Goal: Task Accomplishment & Management: Manage account settings

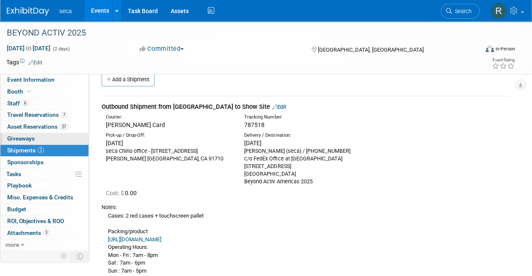
click at [57, 139] on link "0 Giveaways 0" at bounding box center [44, 138] width 88 height 11
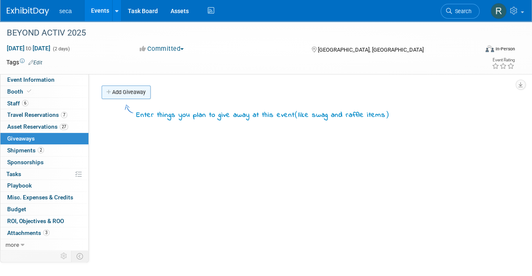
click at [125, 90] on link "Add Giveaway" at bounding box center [125, 92] width 49 height 14
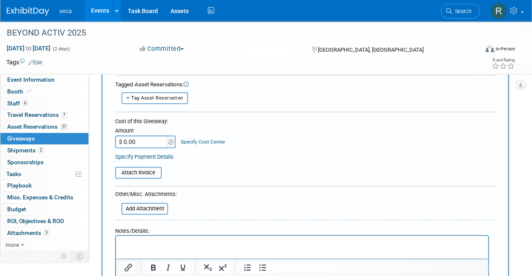
scroll to position [64, 0]
type input "seca TRU Fitness 4-pager Literature (NEW)"
click at [145, 142] on input "$ 0.00" at bounding box center [141, 141] width 53 height 13
type input "$ 379.22"
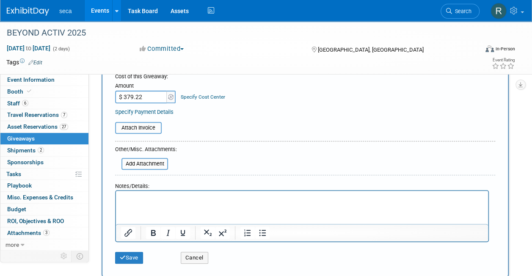
scroll to position [109, 0]
click at [191, 117] on div "Attach Invoice" at bounding box center [305, 126] width 380 height 20
click at [131, 255] on button "Save" at bounding box center [129, 257] width 28 height 12
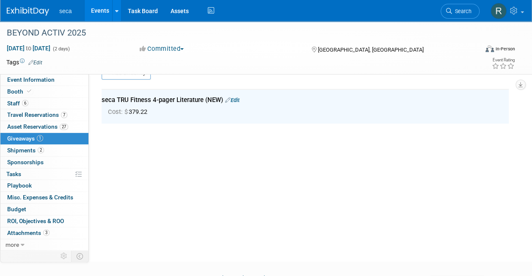
scroll to position [19, 0]
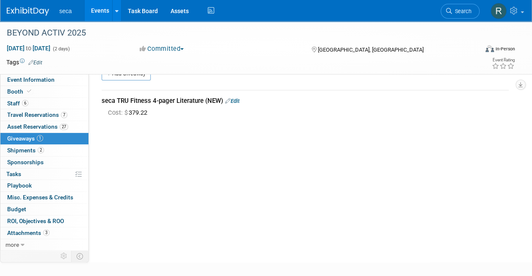
click at [238, 98] on link "Edit" at bounding box center [232, 101] width 14 height 6
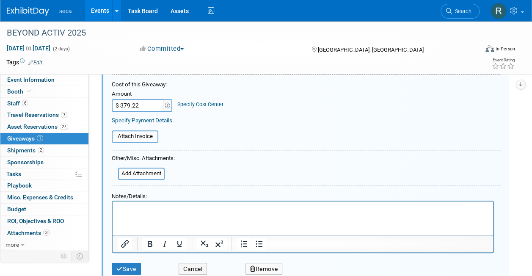
scroll to position [109, 0]
click at [181, 213] on html at bounding box center [302, 206] width 380 height 12
click at [133, 263] on button "Save" at bounding box center [126, 268] width 29 height 12
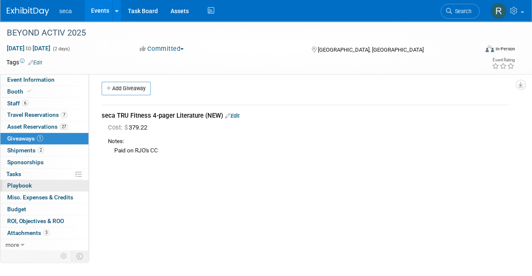
scroll to position [2, 0]
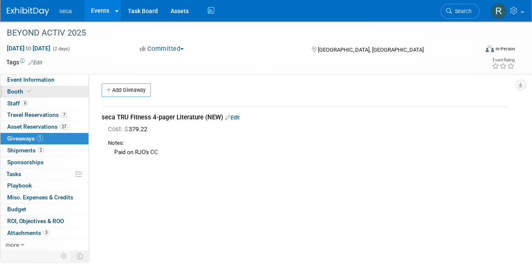
click at [33, 93] on link "Booth" at bounding box center [44, 91] width 88 height 11
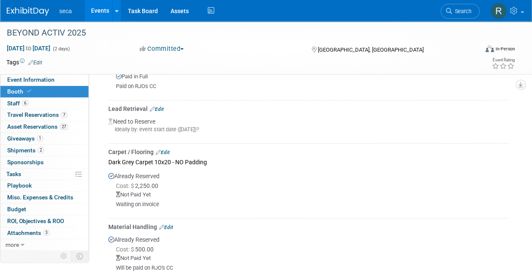
scroll to position [296, 0]
click at [168, 150] on link "Edit" at bounding box center [163, 153] width 14 height 6
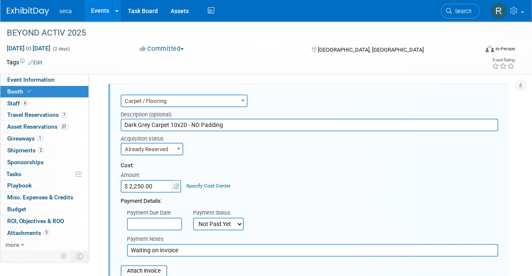
scroll to position [357, 0]
click at [159, 179] on input "$ 2,250.00" at bounding box center [147, 185] width 53 height 13
type input "$ 2,435.63"
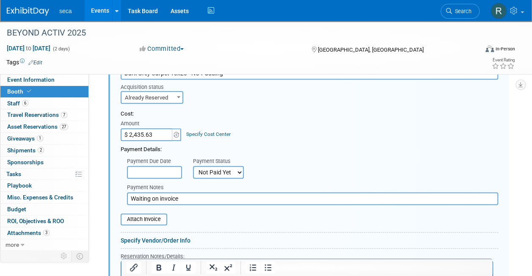
click at [188, 195] on input "Waiting on invoice" at bounding box center [312, 198] width 371 height 13
type input "s"
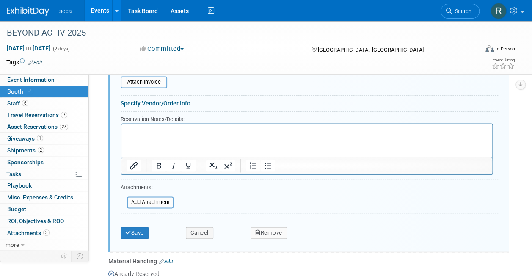
scroll to position [545, 0]
type input "Sent invoice to Finance 9/29"
click at [140, 227] on button "Save" at bounding box center [135, 233] width 28 height 12
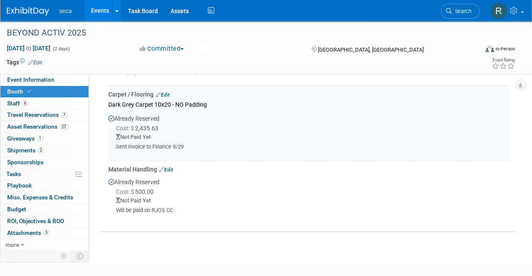
scroll to position [342, 0]
